Goal: Information Seeking & Learning: Learn about a topic

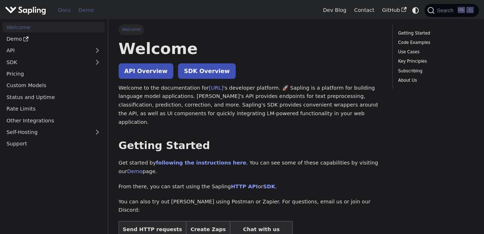
click at [83, 9] on link "Demo" at bounding box center [86, 10] width 23 height 11
click at [55, 53] on link "API" at bounding box center [47, 50] width 88 height 10
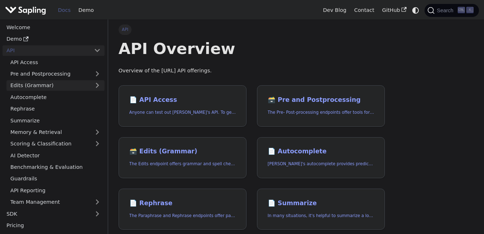
click at [60, 85] on link "Edits (Grammar)" at bounding box center [55, 85] width 98 height 10
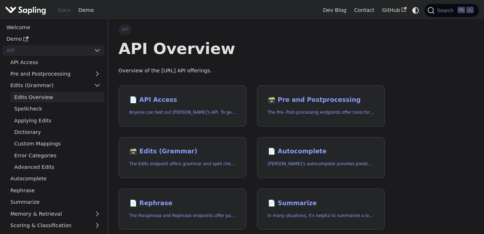
click at [80, 99] on link "Edits Overview" at bounding box center [57, 97] width 94 height 10
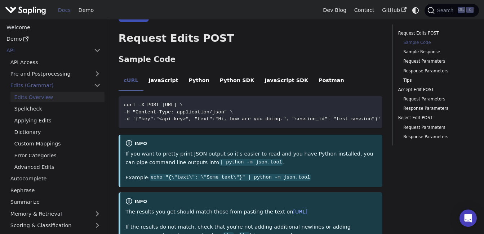
scroll to position [175, 0]
